Goal: Task Accomplishment & Management: Manage account settings

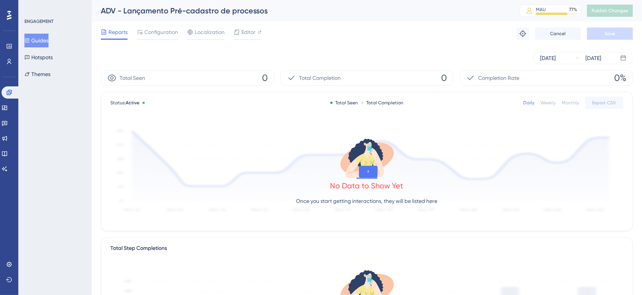
click at [346, 54] on div "Oct 10 2025 Oct 10 2025" at bounding box center [367, 58] width 532 height 12
click at [169, 28] on span "Configuration" at bounding box center [161, 32] width 34 height 9
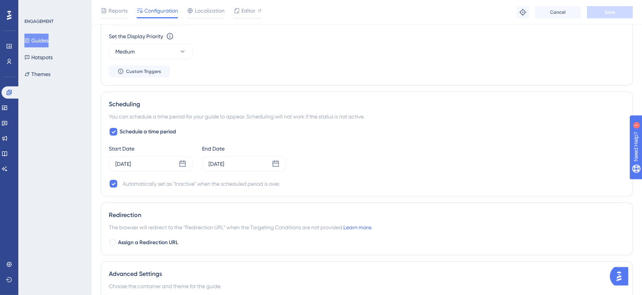
scroll to position [509, 0]
click at [394, 66] on div "Set the Appear Frequency Only Once Set the Display Priority This option will se…" at bounding box center [367, 37] width 516 height 79
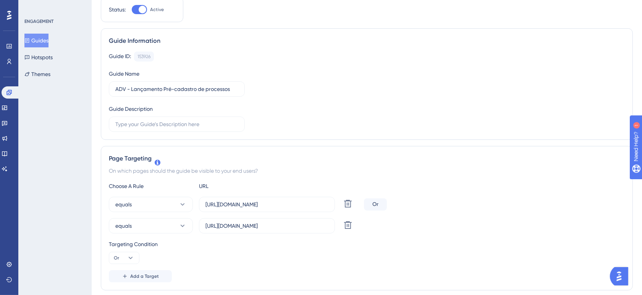
scroll to position [0, 0]
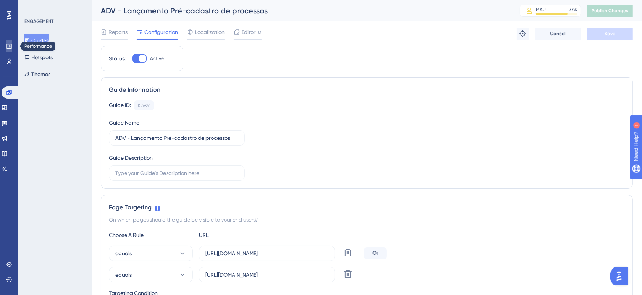
click at [8, 46] on icon at bounding box center [9, 46] width 6 height 6
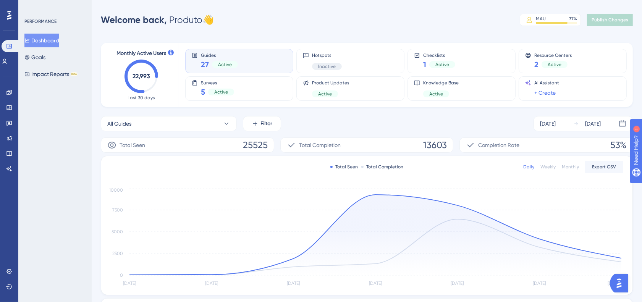
click at [351, 25] on div "Welcome back, Produto 👋 MAU 77 % Click to see add-on and upgrade options Publis…" at bounding box center [367, 19] width 532 height 15
click at [331, 23] on div "Welcome back, Produto 👋 MAU 77 % Click to see add-on and upgrade options Publis…" at bounding box center [367, 19] width 532 height 15
click at [331, 25] on div "Welcome back, Produto 👋 MAU 77 % Click to see add-on and upgrade options Publis…" at bounding box center [367, 19] width 532 height 15
click at [327, 31] on div "Performance Users Engagement Widgets Feedback Product Updates Knowledge Base AI…" at bounding box center [367, 247] width 550 height 470
click at [405, 31] on div "Performance Users Engagement Widgets Feedback Product Updates Knowledge Base AI…" at bounding box center [367, 247] width 550 height 470
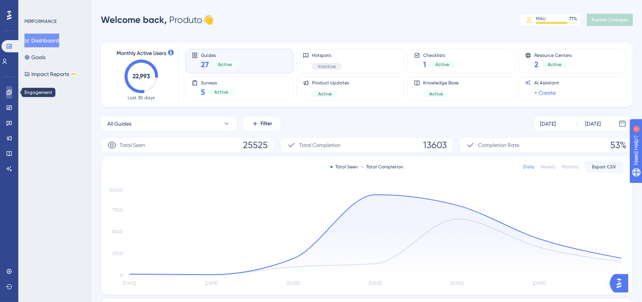
click at [6, 94] on icon at bounding box center [9, 92] width 6 height 6
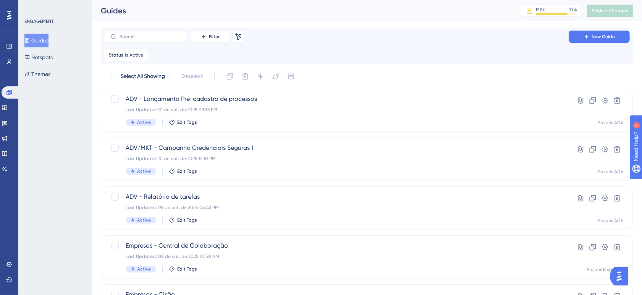
click at [369, 21] on div "Performance Users Engagement Widgets Feedback Product Updates Knowledge Base AI…" at bounding box center [367, 299] width 550 height 599
click at [421, 36] on div "Filter Remove Filters New Guide" at bounding box center [367, 37] width 526 height 12
click at [319, 20] on div "Guides MAU 77 % Click to see add-on and upgrade options Publish Changes" at bounding box center [367, 10] width 550 height 21
click at [134, 50] on div "Status is Active Active Remove" at bounding box center [126, 55] width 44 height 12
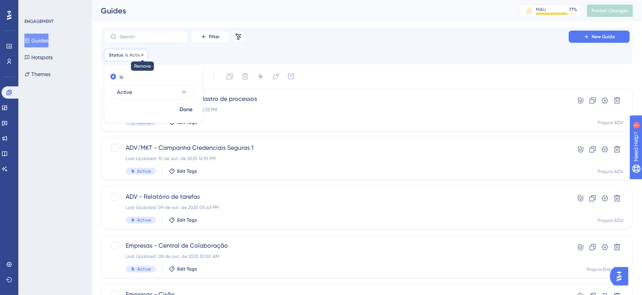
click at [143, 54] on icon at bounding box center [142, 55] width 5 height 5
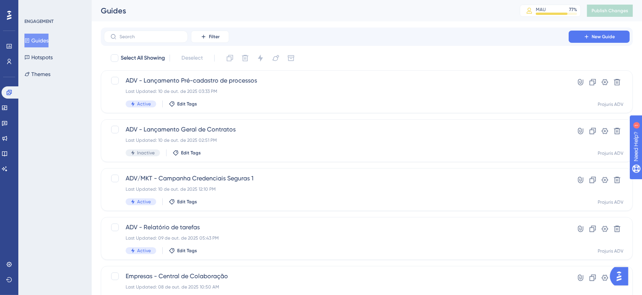
click at [345, 33] on div "Filter New Guide" at bounding box center [367, 37] width 526 height 12
click at [396, 37] on div "Filter New Guide" at bounding box center [367, 37] width 526 height 12
click at [401, 55] on div "Select All Showing Deselect" at bounding box center [371, 58] width 523 height 12
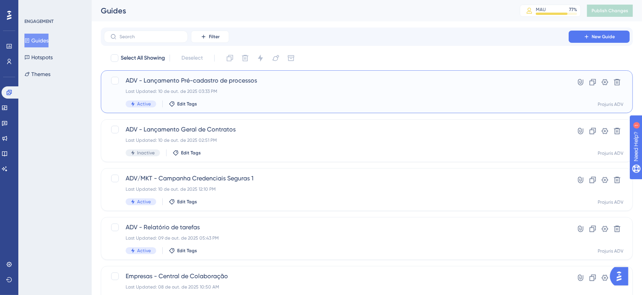
click at [385, 91] on div "Last Updated: 10 de out. de 2025 03:33 PM" at bounding box center [336, 91] width 421 height 6
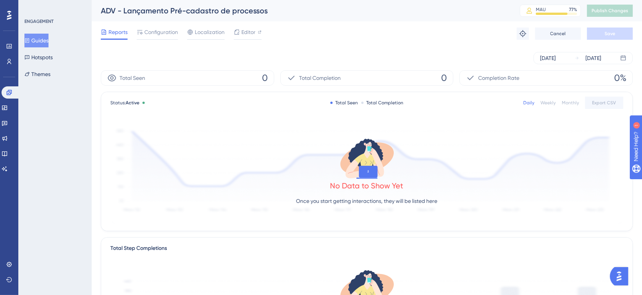
click at [404, 18] on div "ADV - Lançamento Pré-cadastro de processos MAU 77 % Click to see add-on and upg…" at bounding box center [367, 10] width 550 height 21
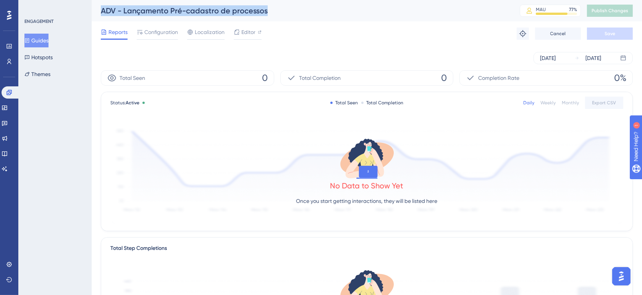
drag, startPoint x: 273, startPoint y: 15, endPoint x: 102, endPoint y: 11, distance: 171.9
click at [102, 11] on div "ADV - Lançamento Pré-cadastro de processos" at bounding box center [301, 10] width 400 height 11
copy div "ADV - Lançamento Pré-cadastro de processos"
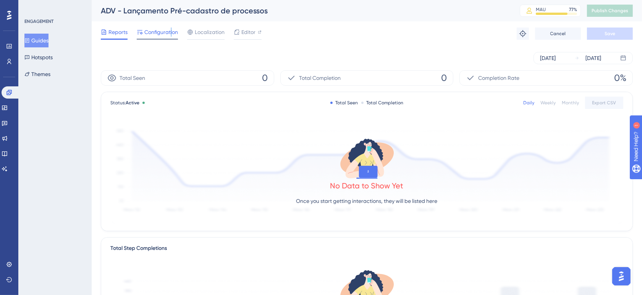
click at [170, 36] on span "Configuration" at bounding box center [161, 32] width 34 height 9
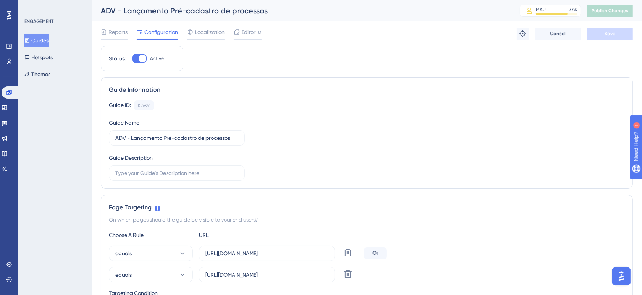
click at [385, 136] on div "Guide ID: 153926 Copy Guide Name ADV - Lançamento Pré-cadastro de processos Gui…" at bounding box center [367, 140] width 516 height 80
click at [251, 36] on span "Editor" at bounding box center [248, 32] width 14 height 9
click at [315, 92] on div "Guide Information" at bounding box center [367, 89] width 516 height 9
click at [36, 43] on button "Guides" at bounding box center [36, 41] width 24 height 14
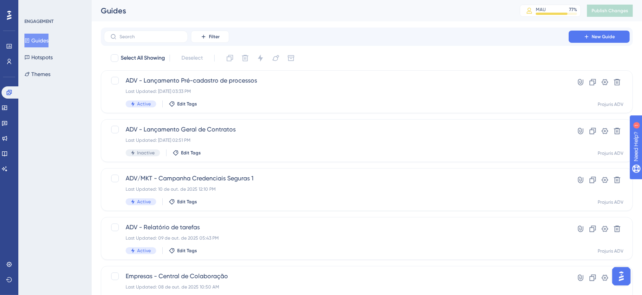
click at [381, 50] on div "Filter New Guide Select All Showing Deselect ADV - Lançamento Pré-cadastro de p…" at bounding box center [367, 298] width 532 height 541
click at [414, 58] on div "Select All Showing Deselect" at bounding box center [371, 58] width 523 height 12
click at [408, 144] on div "ADV - Lançamento Geral de Contratos Last Updated: 10 de out. de 2025 02:51 PM I…" at bounding box center [336, 140] width 421 height 31
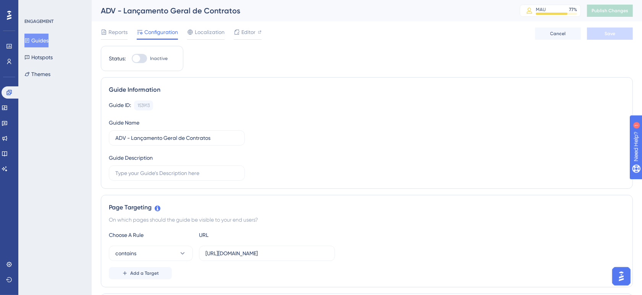
click at [136, 55] on div at bounding box center [137, 59] width 8 height 8
click at [132, 58] on input "Inactive" at bounding box center [131, 58] width 0 height 0
checkbox input "true"
click at [597, 32] on button "Save" at bounding box center [610, 34] width 46 height 12
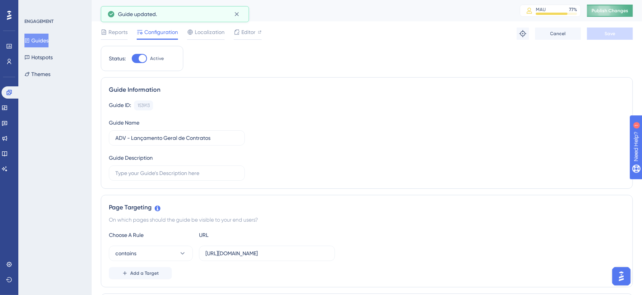
click at [623, 8] on span "Publish Changes" at bounding box center [610, 11] width 37 height 6
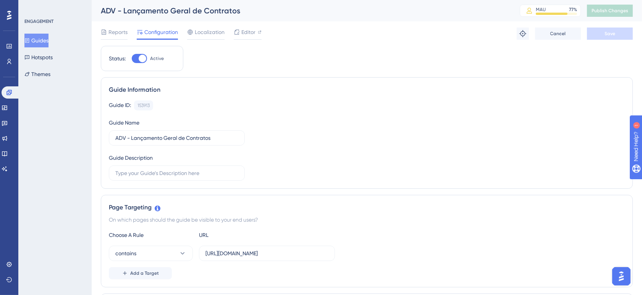
drag, startPoint x: 267, startPoint y: 8, endPoint x: 97, endPoint y: 6, distance: 169.2
click at [97, 6] on div "ADV - Lançamento Geral de Contratos MAU 77 % Click to see add-on and upgrade op…" at bounding box center [367, 10] width 550 height 21
copy div "ADV - Lançamento Geral de Contratos"
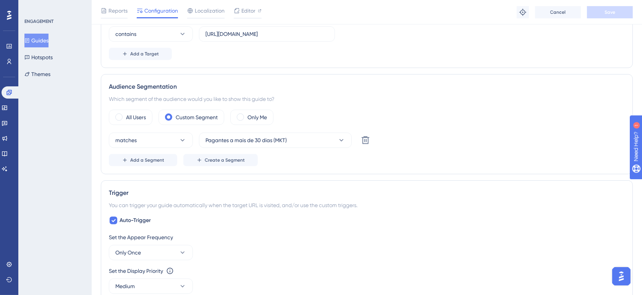
scroll to position [223, 0]
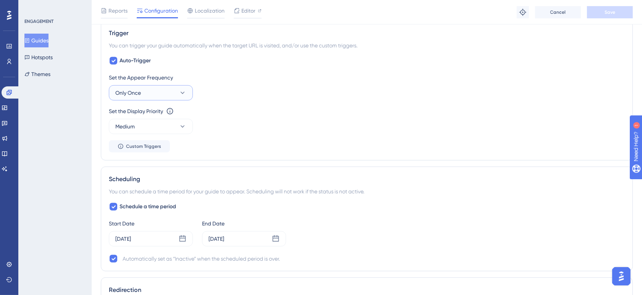
click at [167, 96] on button "Only Once" at bounding box center [151, 92] width 84 height 15
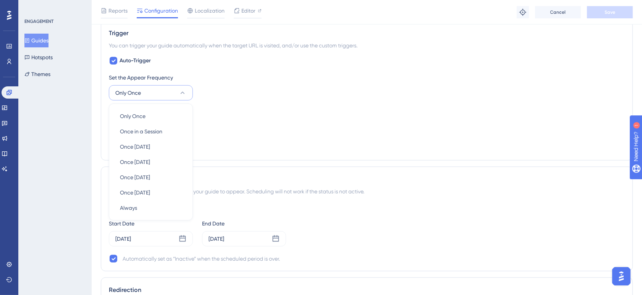
scroll to position [398, 0]
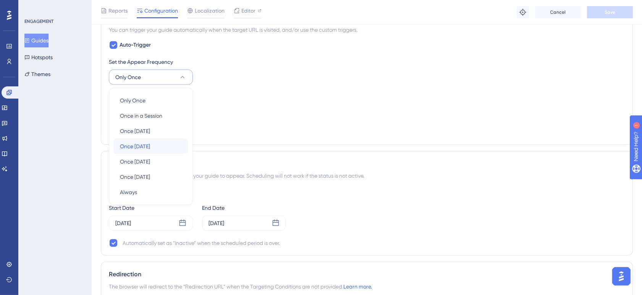
click at [163, 151] on div "Once in 7 days Once in 7 days" at bounding box center [151, 146] width 62 height 15
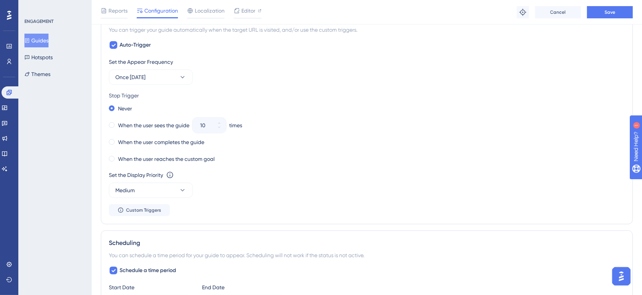
click at [284, 151] on div "Never When the user sees the guide 10 times When the user completes the guide W…" at bounding box center [367, 133] width 516 height 61
click at [116, 123] on div "When the user sees the guide" at bounding box center [149, 125] width 81 height 11
click at [221, 130] on icon at bounding box center [219, 127] width 5 height 5
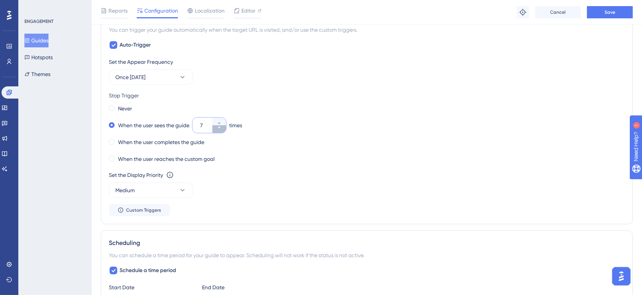
click at [221, 130] on icon at bounding box center [219, 127] width 5 height 5
click at [222, 132] on button "3" at bounding box center [219, 129] width 14 height 8
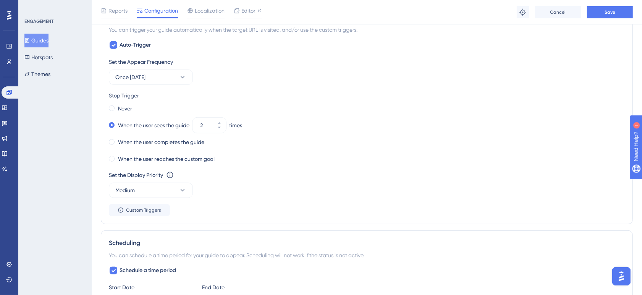
click at [272, 153] on div "Never When the user sees the guide 2 times When the user completes the guide Wh…" at bounding box center [367, 133] width 516 height 61
click at [248, 68] on div "Set the Appear Frequency Once in 7 days" at bounding box center [367, 71] width 516 height 28
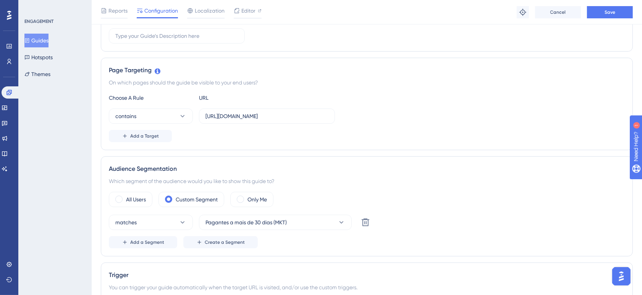
scroll to position [0, 0]
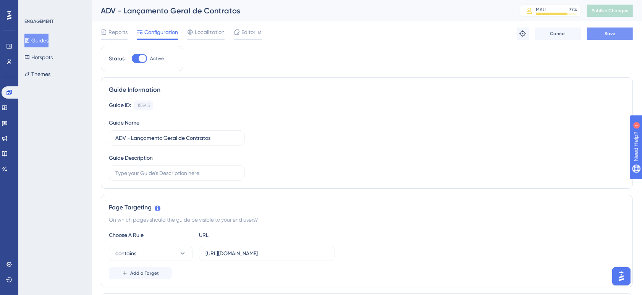
click at [621, 31] on button "Save" at bounding box center [610, 34] width 46 height 12
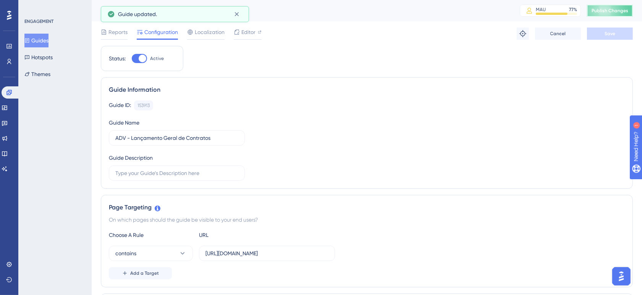
click at [618, 12] on span "Publish Changes" at bounding box center [610, 11] width 37 height 6
click at [354, 82] on div "Guide Information Guide ID: 153913 Copy Guide Name ADV - Lançamento Geral de Co…" at bounding box center [367, 133] width 532 height 112
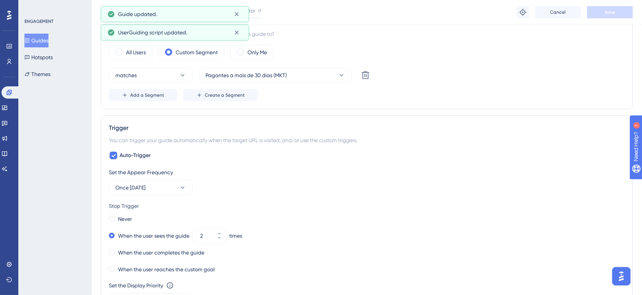
scroll to position [382, 0]
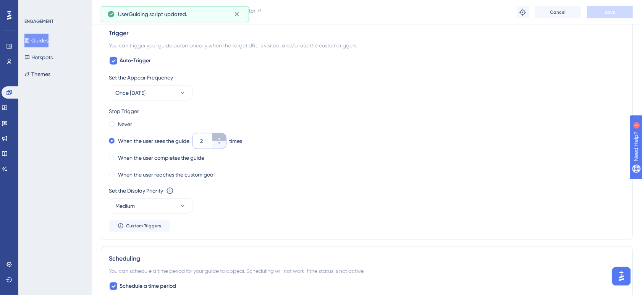
click at [224, 138] on button "2" at bounding box center [219, 137] width 14 height 8
type input "3"
click at [365, 148] on div "Never When the user sees the guide 3 times When the user completes the guide Wh…" at bounding box center [367, 149] width 516 height 61
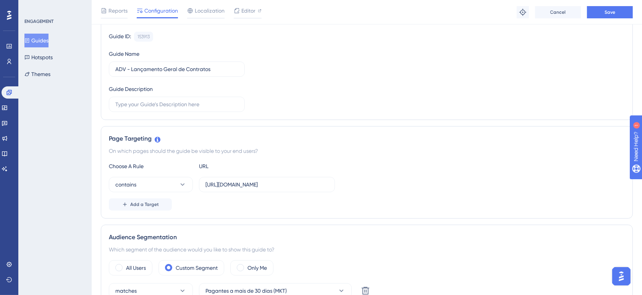
scroll to position [0, 0]
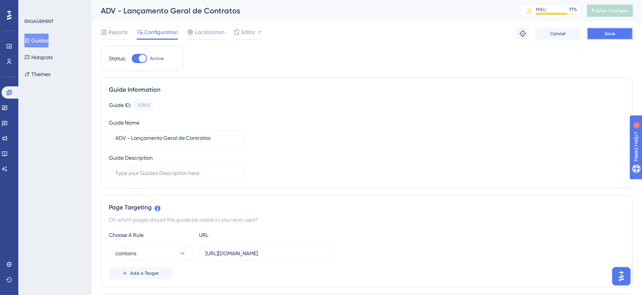
click at [613, 34] on span "Save" at bounding box center [610, 34] width 11 height 6
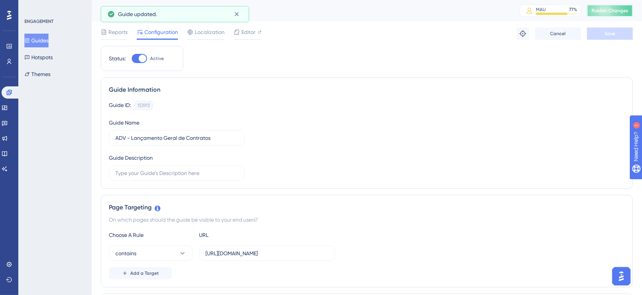
click at [612, 11] on span "Publish Changes" at bounding box center [610, 11] width 37 height 6
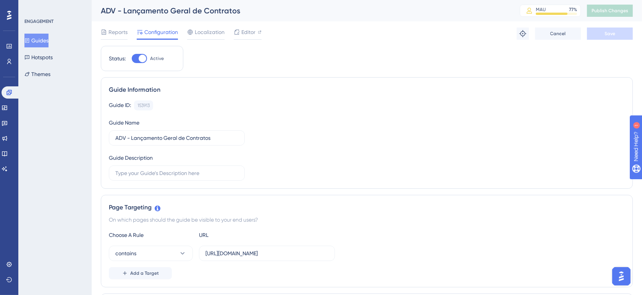
click at [389, 101] on div "Guide ID: 153913 Copy" at bounding box center [367, 105] width 516 height 10
click at [302, 123] on div "Guide ID: 153913 Copy Guide Name ADV - Lançamento Geral de Contratos Guide Desc…" at bounding box center [367, 140] width 516 height 80
click at [118, 29] on span "Reports" at bounding box center [117, 32] width 19 height 9
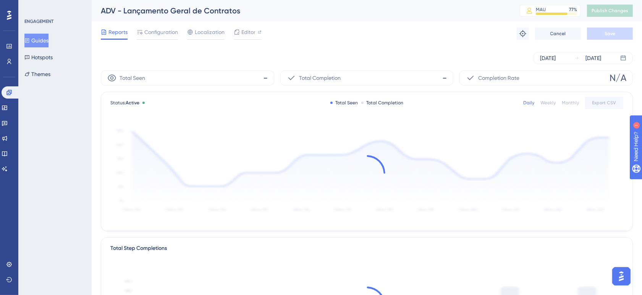
click at [390, 61] on div "Oct 10 2025 Oct 10 2025" at bounding box center [367, 58] width 532 height 12
click at [367, 49] on div "Oct 10 2025 Oct 10 2025" at bounding box center [367, 58] width 532 height 24
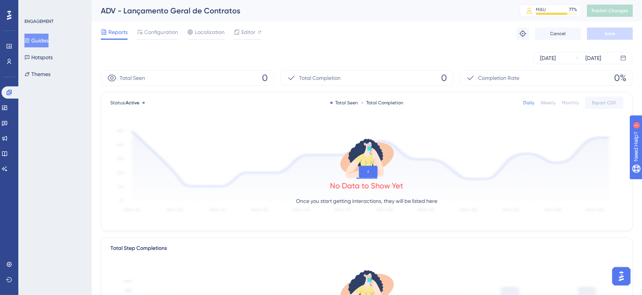
click at [361, 53] on div "Oct 10 2025 Oct 10 2025" at bounding box center [367, 58] width 532 height 12
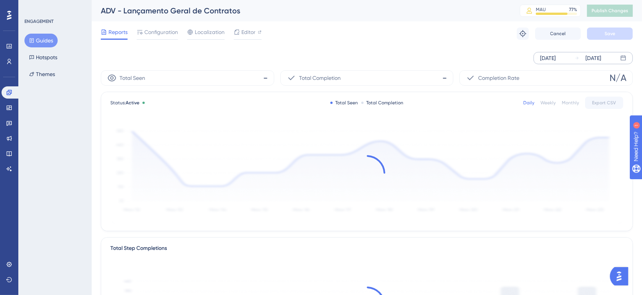
click at [556, 60] on div "Oct 10 2025" at bounding box center [548, 57] width 16 height 9
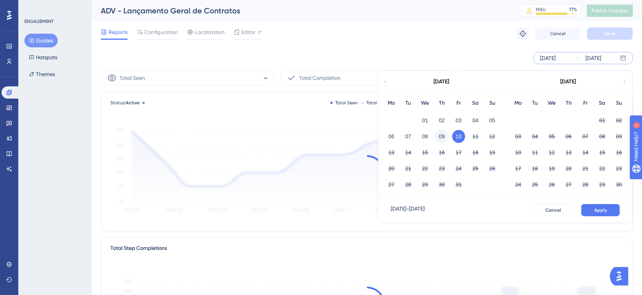
click at [443, 134] on button "09" at bounding box center [441, 136] width 13 height 13
click at [596, 210] on span "Apply" at bounding box center [600, 210] width 13 height 6
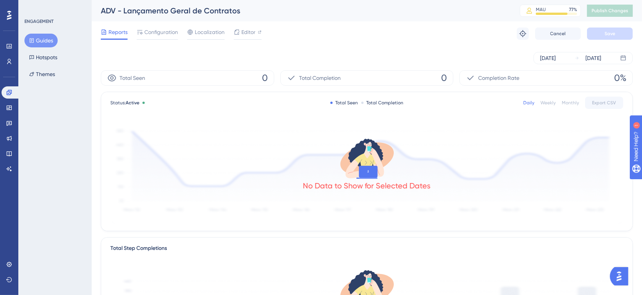
click at [421, 43] on div "Reports Configuration Localization Editor Troubleshoot Cancel Save" at bounding box center [367, 33] width 532 height 24
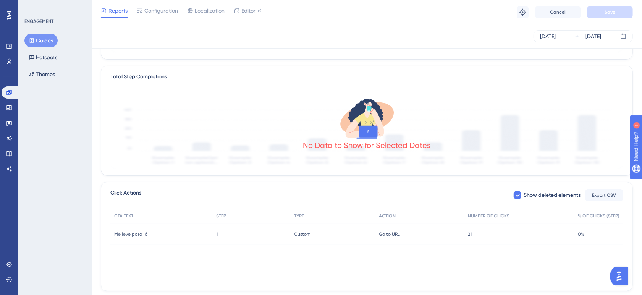
scroll to position [189, 0]
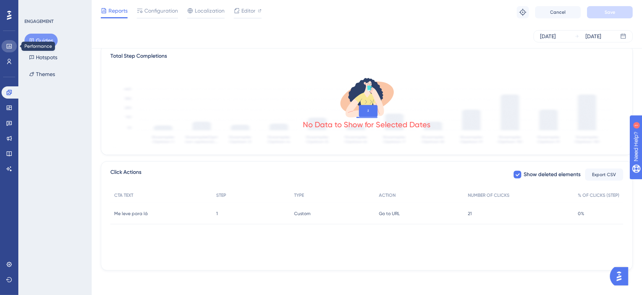
click at [10, 46] on icon at bounding box center [9, 46] width 6 height 6
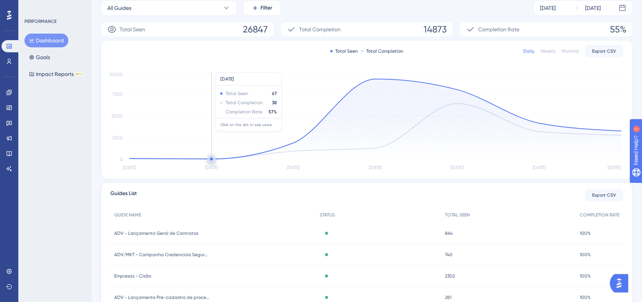
scroll to position [127, 0]
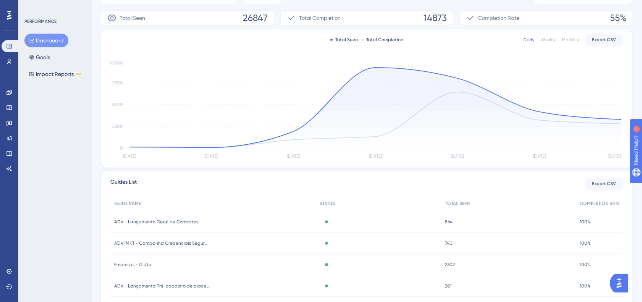
click at [453, 222] on div "864 864" at bounding box center [508, 221] width 135 height 21
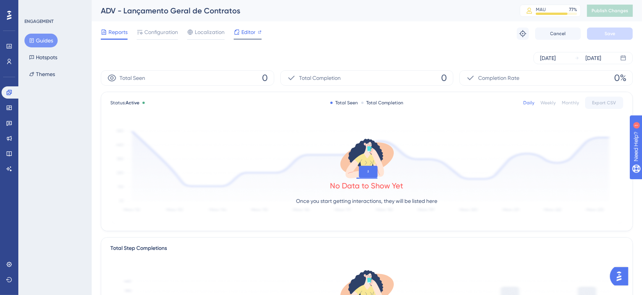
click at [249, 30] on span "Editor" at bounding box center [248, 32] width 14 height 9
click at [314, 29] on div "Reports Configuration Localization Editor Troubleshoot Cancel Save" at bounding box center [367, 33] width 532 height 24
click at [397, 39] on div "Reports Configuration Localization Editor Troubleshoot Cancel Save" at bounding box center [367, 33] width 532 height 24
click at [337, 29] on div "Reports Configuration Localization Editor Troubleshoot Cancel Save" at bounding box center [367, 33] width 532 height 24
click at [361, 13] on div "ADV - Lançamento Geral de Contratos" at bounding box center [301, 10] width 400 height 11
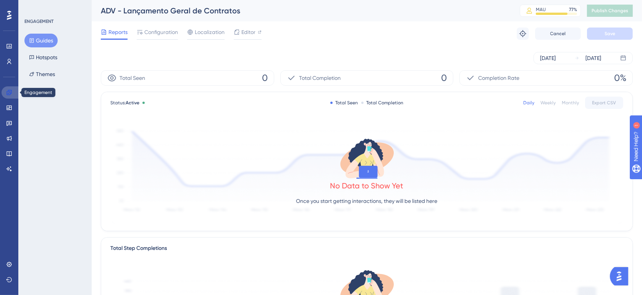
click at [13, 91] on link at bounding box center [11, 92] width 18 height 12
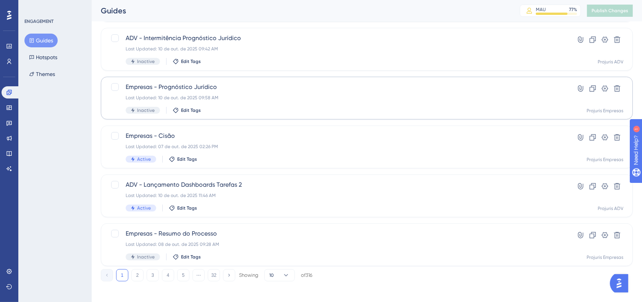
scroll to position [290, 0]
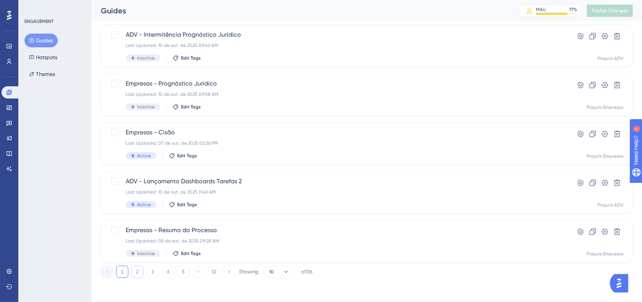
click at [132, 274] on button "2" at bounding box center [137, 272] width 12 height 12
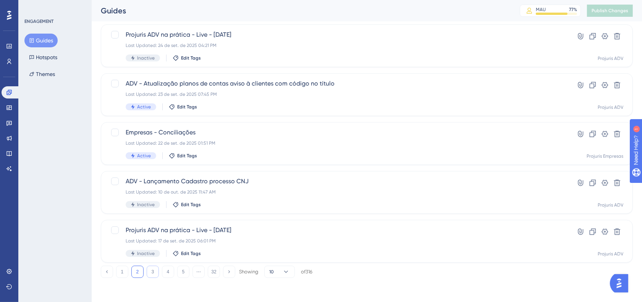
click at [150, 272] on button "3" at bounding box center [153, 272] width 12 height 12
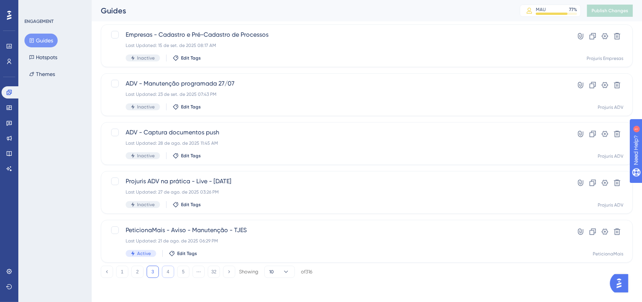
click at [165, 270] on button "4" at bounding box center [168, 272] width 12 height 12
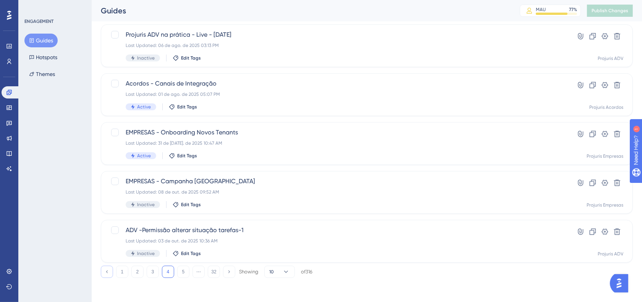
click at [108, 267] on button at bounding box center [107, 272] width 12 height 12
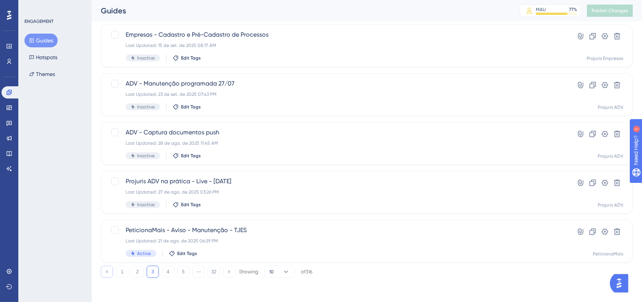
click at [110, 268] on button at bounding box center [107, 272] width 12 height 12
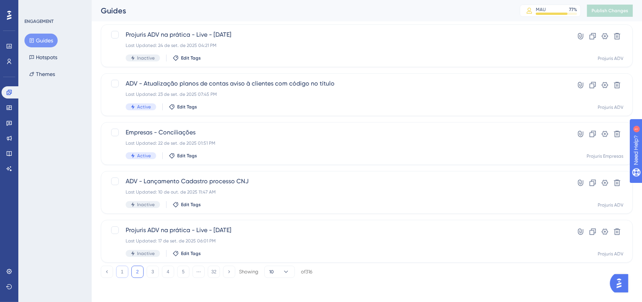
click at [122, 270] on button "1" at bounding box center [122, 272] width 12 height 12
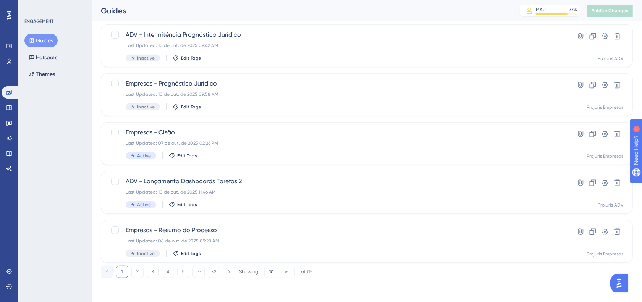
click at [484, 15] on div "Guides" at bounding box center [301, 10] width 400 height 11
